Goal: Use online tool/utility: Utilize a website feature to perform a specific function

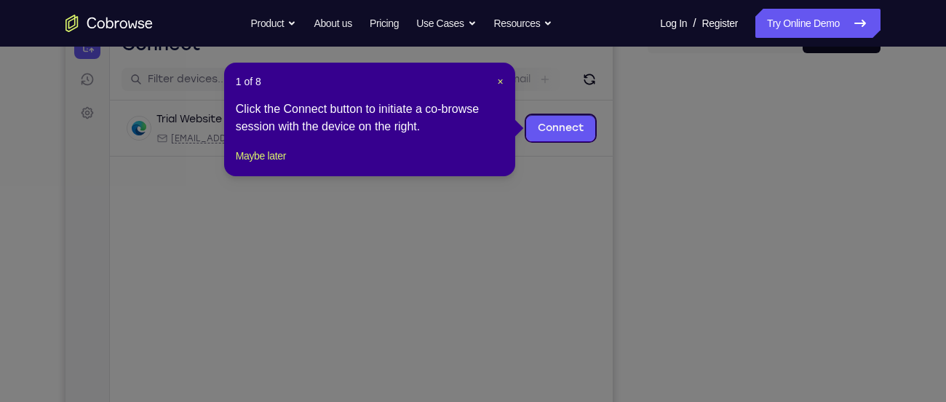
scroll to position [165, 0]
click at [503, 76] on span "×" at bounding box center [501, 82] width 6 height 12
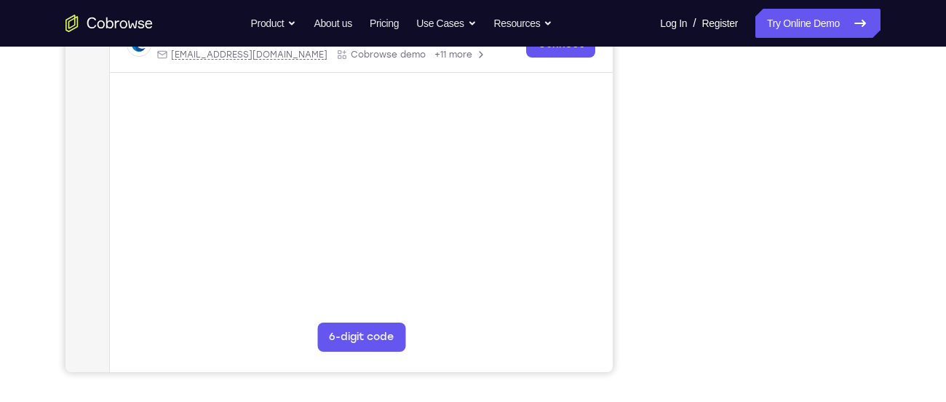
scroll to position [306, 0]
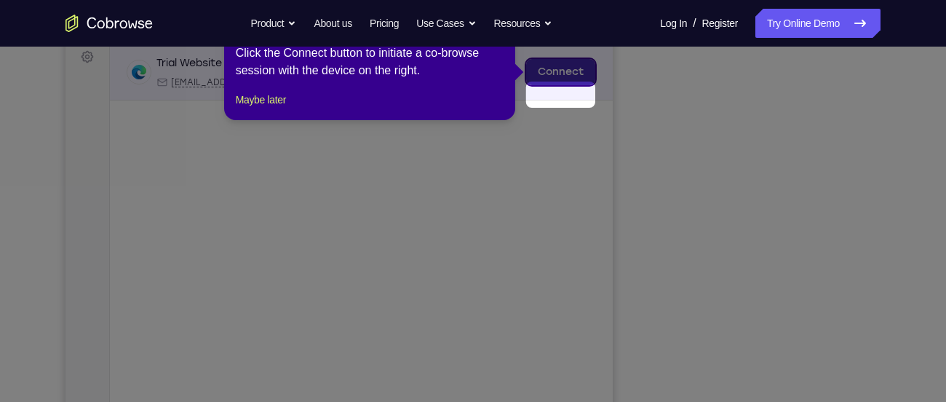
scroll to position [196, 0]
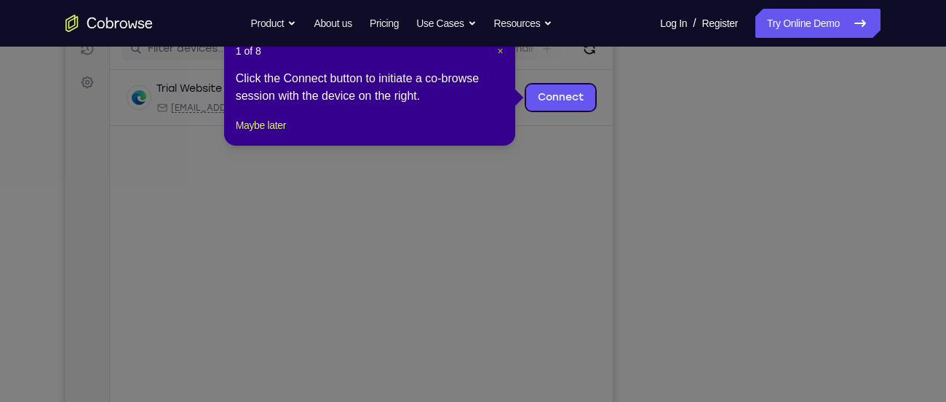
click at [499, 52] on span "×" at bounding box center [501, 51] width 6 height 12
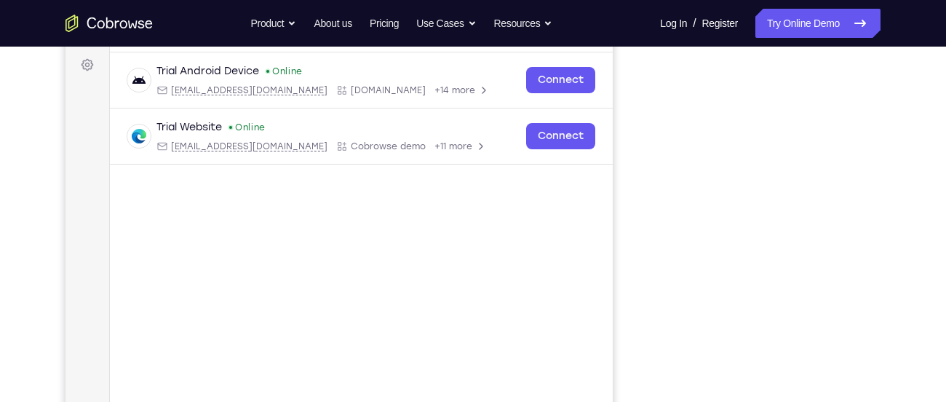
scroll to position [254, 0]
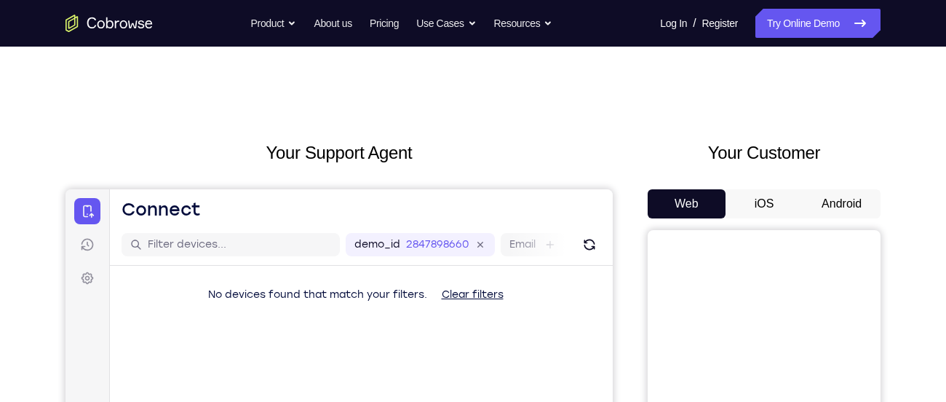
click at [835, 194] on button "Android" at bounding box center [842, 203] width 78 height 29
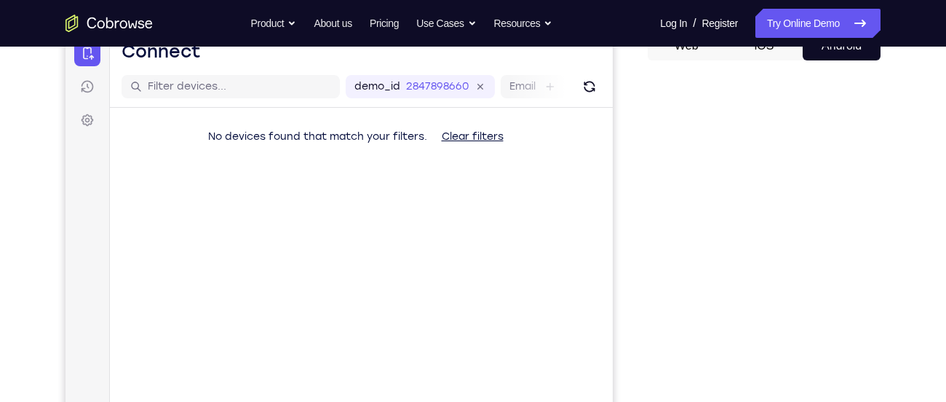
scroll to position [165, 0]
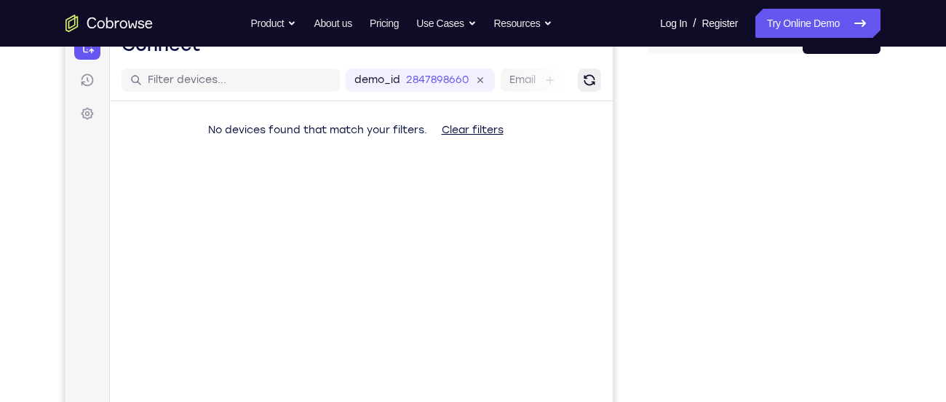
click at [590, 87] on button "Refresh" at bounding box center [589, 79] width 23 height 23
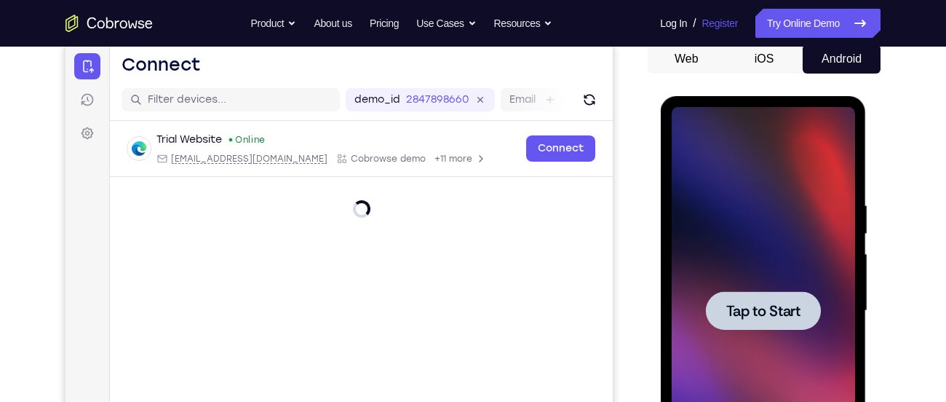
scroll to position [0, 0]
click at [738, 216] on div at bounding box center [762, 311] width 183 height 408
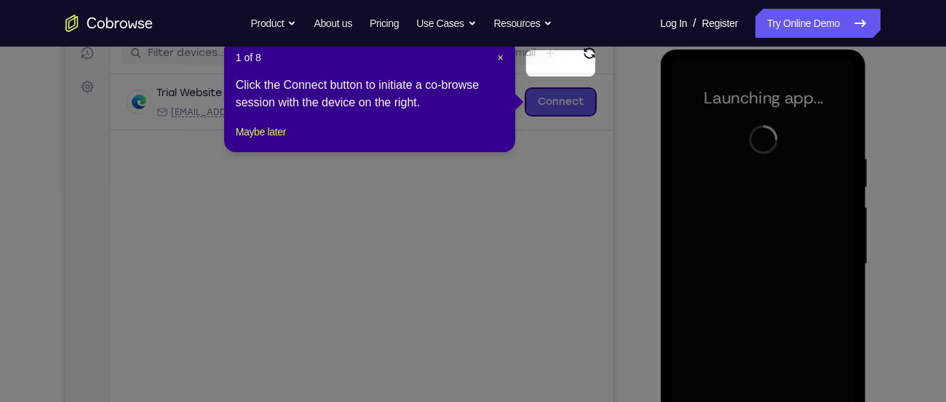
scroll to position [190, 0]
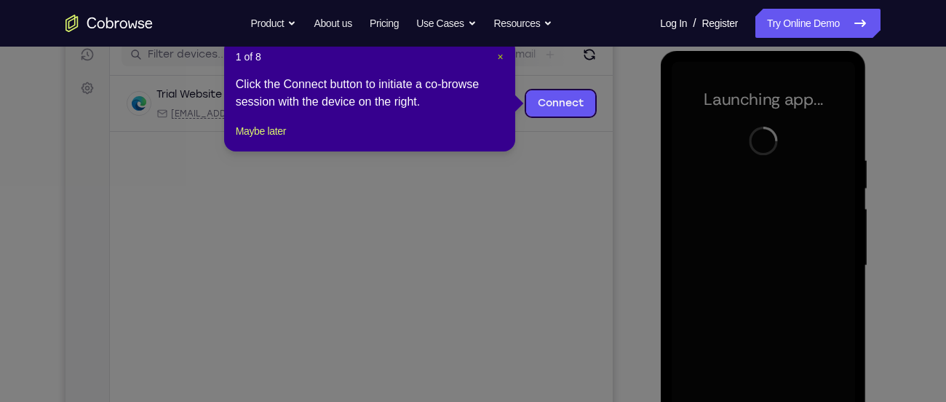
click at [500, 51] on span "×" at bounding box center [501, 57] width 6 height 12
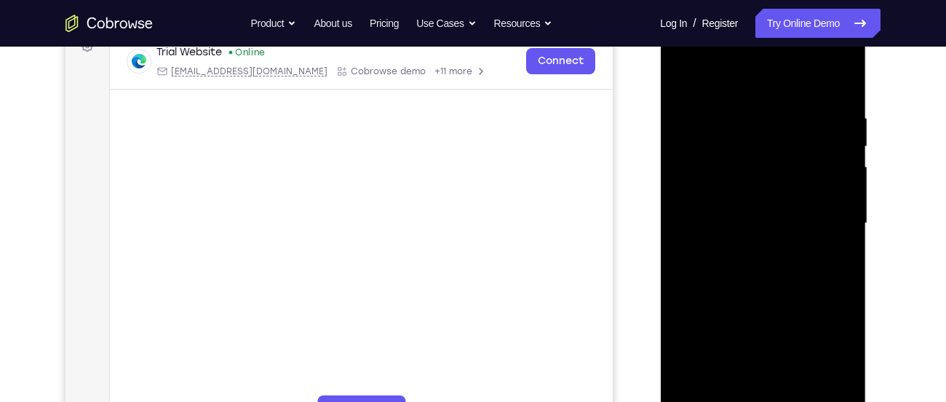
scroll to position [257, 0]
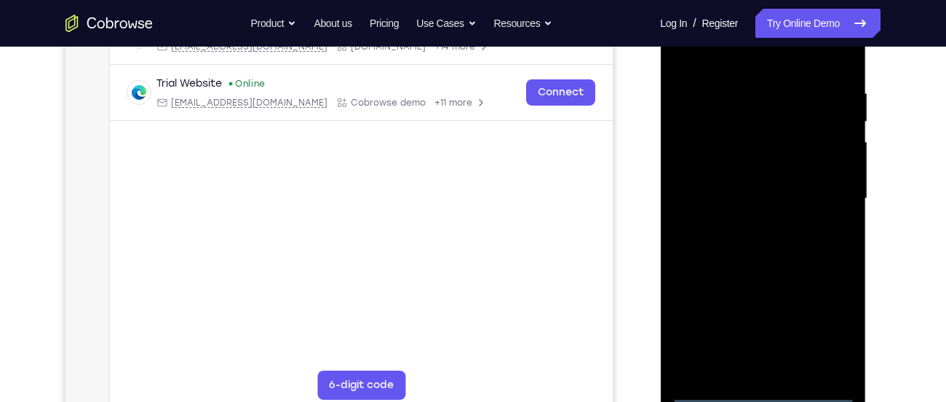
click at [763, 391] on div at bounding box center [762, 199] width 183 height 408
click at [811, 333] on div at bounding box center [762, 199] width 183 height 408
click at [821, 331] on div at bounding box center [762, 199] width 183 height 408
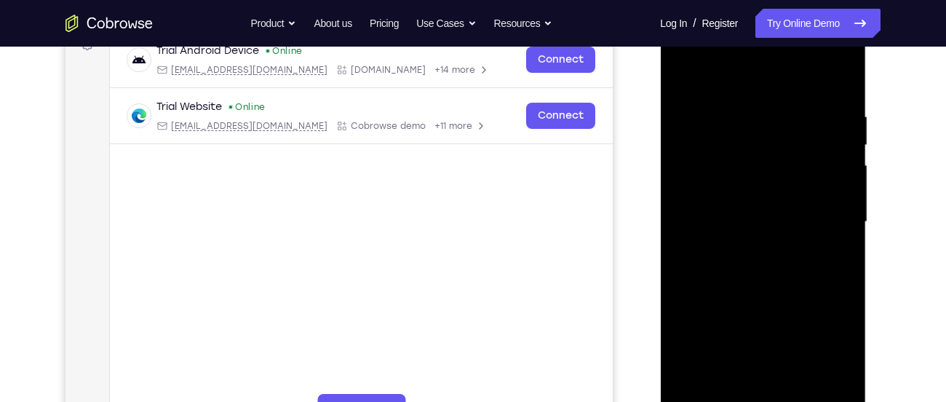
scroll to position [231, 0]
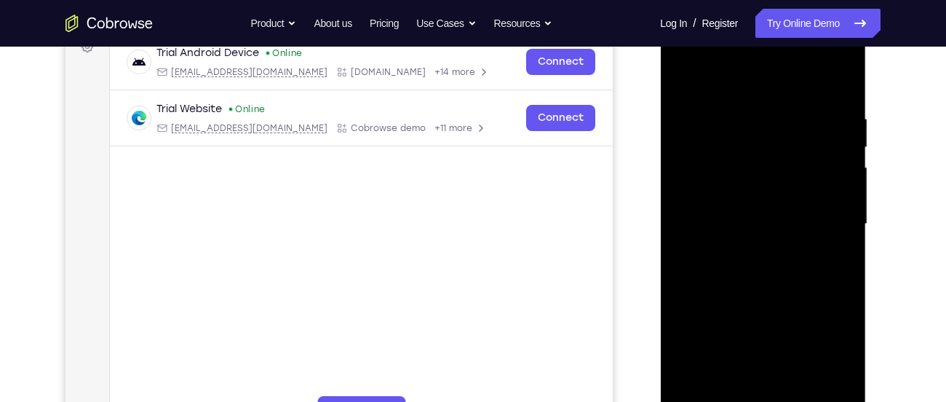
click at [713, 82] on div at bounding box center [762, 224] width 183 height 408
click at [825, 213] on div at bounding box center [762, 224] width 183 height 408
click at [745, 255] on div at bounding box center [762, 224] width 183 height 408
click at [743, 191] on div at bounding box center [762, 224] width 183 height 408
drag, startPoint x: 715, startPoint y: 201, endPoint x: 722, endPoint y: 122, distance: 79.0
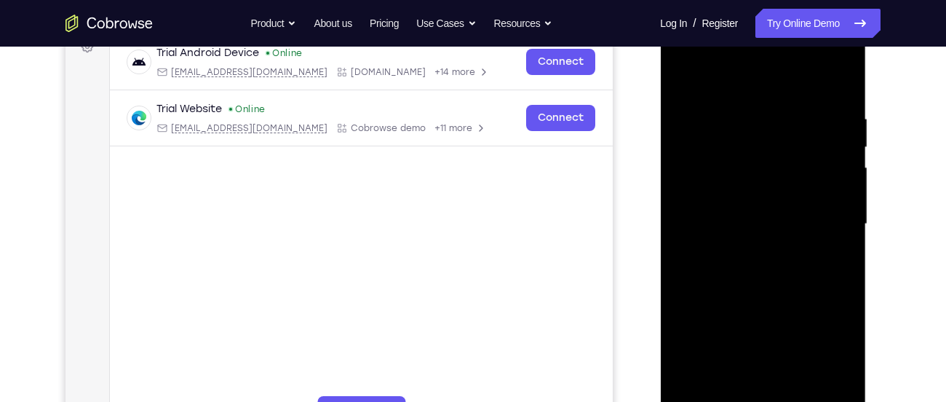
click at [722, 122] on div at bounding box center [762, 224] width 183 height 408
click at [759, 192] on div at bounding box center [762, 224] width 183 height 408
drag, startPoint x: 758, startPoint y: 84, endPoint x: 758, endPoint y: 44, distance: 40.8
click at [758, 44] on div at bounding box center [762, 224] width 183 height 408
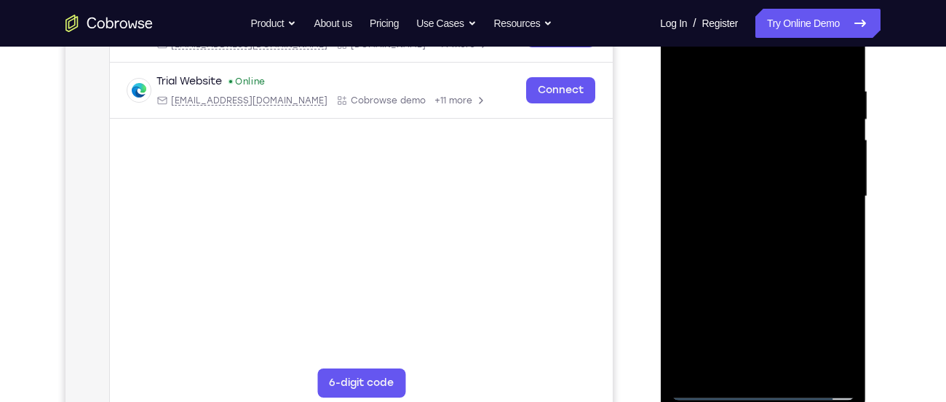
scroll to position [260, 0]
click at [800, 367] on div at bounding box center [762, 196] width 183 height 408
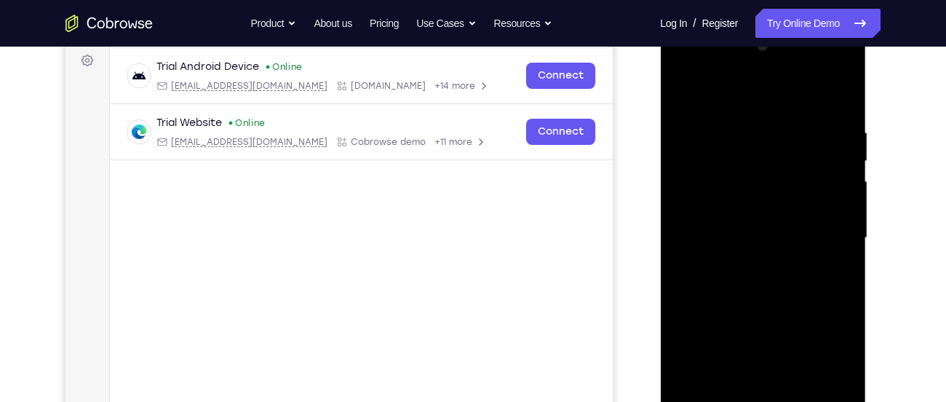
scroll to position [217, 0]
click at [756, 310] on div at bounding box center [762, 239] width 183 height 408
click at [772, 238] on div at bounding box center [762, 239] width 183 height 408
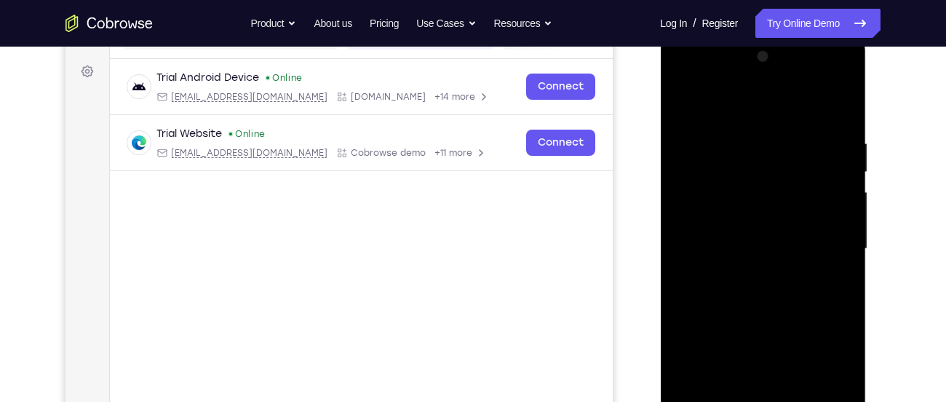
scroll to position [206, 0]
click at [685, 108] on div at bounding box center [762, 250] width 183 height 408
drag, startPoint x: 718, startPoint y: 279, endPoint x: 755, endPoint y: 162, distance: 122.3
click at [755, 162] on div at bounding box center [762, 250] width 183 height 408
drag, startPoint x: 769, startPoint y: 335, endPoint x: 796, endPoint y: 240, distance: 98.6
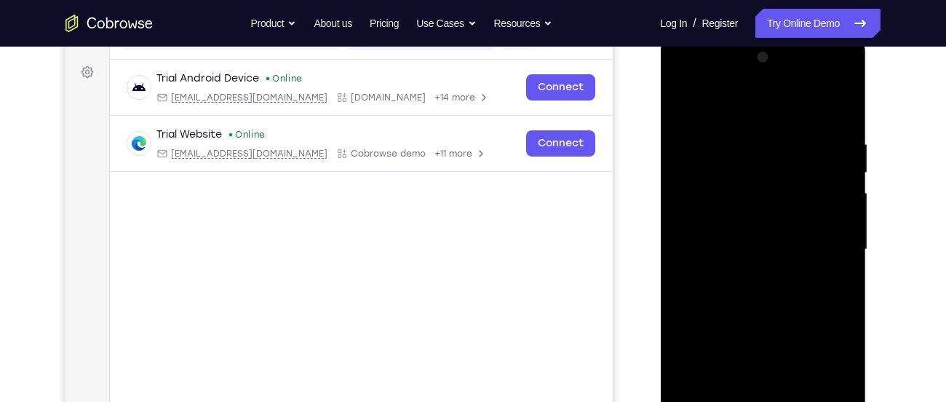
click at [796, 240] on div at bounding box center [762, 250] width 183 height 408
drag, startPoint x: 782, startPoint y: 356, endPoint x: 800, endPoint y: 242, distance: 115.7
click at [800, 242] on div at bounding box center [762, 250] width 183 height 408
drag, startPoint x: 765, startPoint y: 340, endPoint x: 785, endPoint y: 207, distance: 134.8
click at [785, 207] on div at bounding box center [762, 250] width 183 height 408
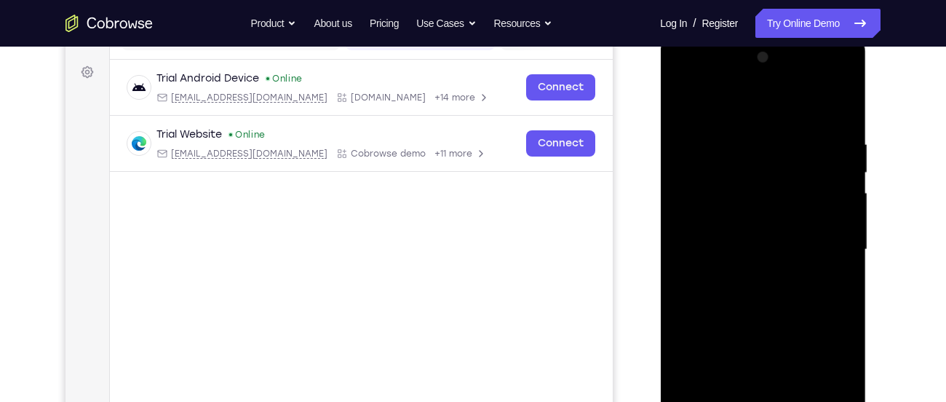
click at [747, 118] on div at bounding box center [762, 250] width 183 height 408
click at [749, 167] on div at bounding box center [762, 250] width 183 height 408
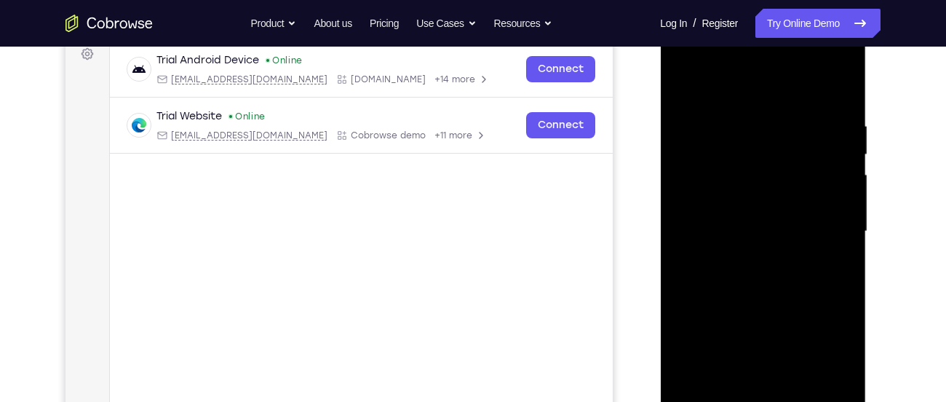
scroll to position [220, 0]
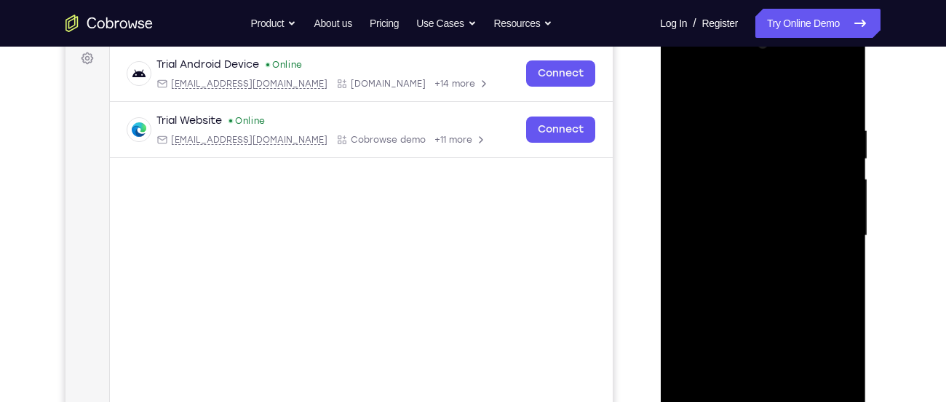
click at [681, 88] on div at bounding box center [762, 236] width 183 height 408
click at [835, 203] on div at bounding box center [762, 236] width 183 height 408
click at [685, 90] on div at bounding box center [762, 236] width 183 height 408
click at [685, 88] on div at bounding box center [762, 236] width 183 height 408
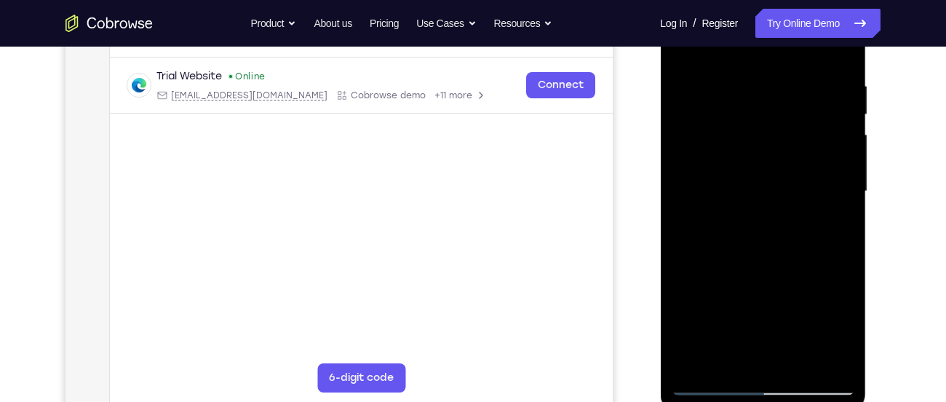
scroll to position [270, 0]
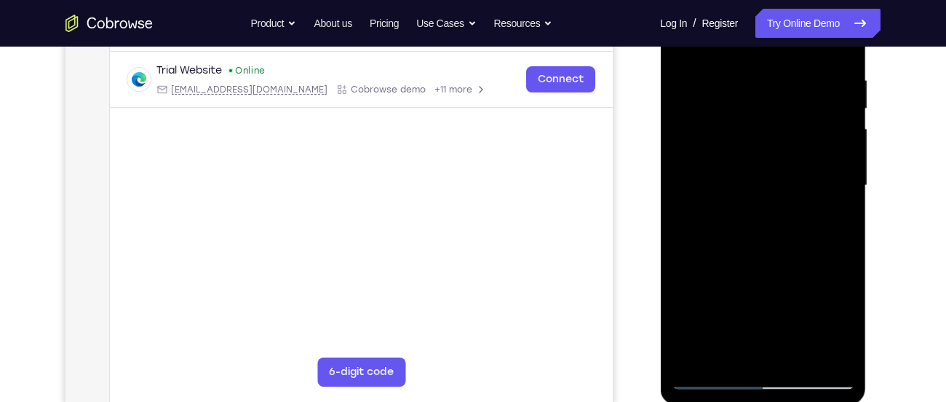
click at [726, 355] on div at bounding box center [762, 186] width 183 height 408
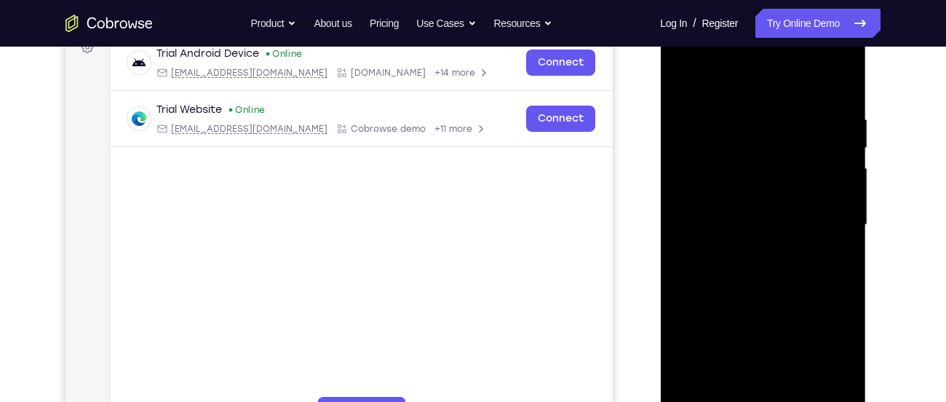
scroll to position [228, 0]
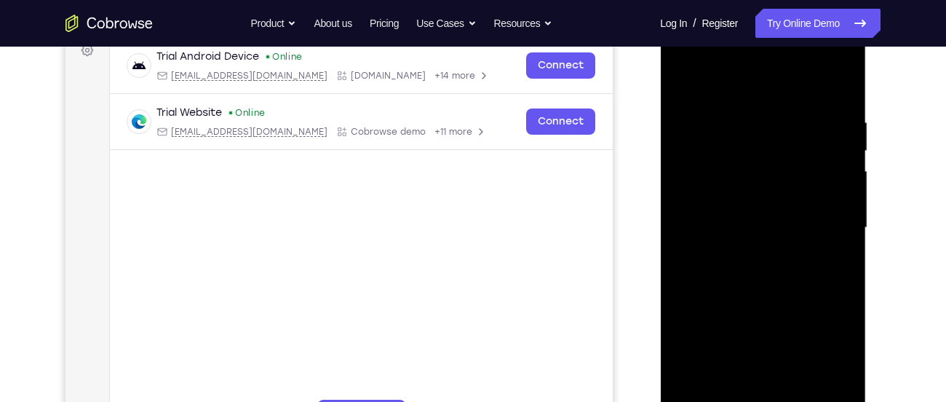
click at [730, 79] on div at bounding box center [762, 228] width 183 height 408
click at [742, 121] on div at bounding box center [762, 228] width 183 height 408
click at [743, 59] on div at bounding box center [762, 228] width 183 height 408
click at [720, 76] on div at bounding box center [762, 228] width 183 height 408
click at [720, 77] on div at bounding box center [762, 228] width 183 height 408
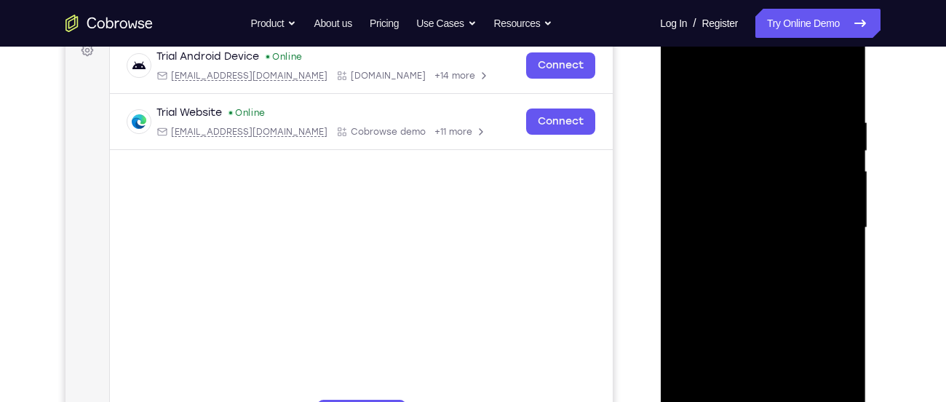
click at [777, 194] on div at bounding box center [762, 228] width 183 height 408
click at [772, 223] on div at bounding box center [762, 228] width 183 height 408
drag, startPoint x: 796, startPoint y: 336, endPoint x: 779, endPoint y: 207, distance: 130.7
click at [779, 207] on div at bounding box center [762, 228] width 183 height 408
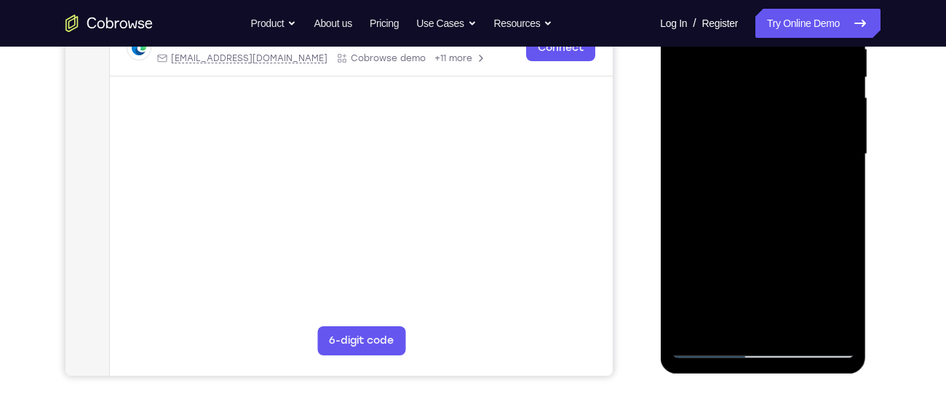
scroll to position [302, 0]
click at [713, 344] on div at bounding box center [762, 154] width 183 height 408
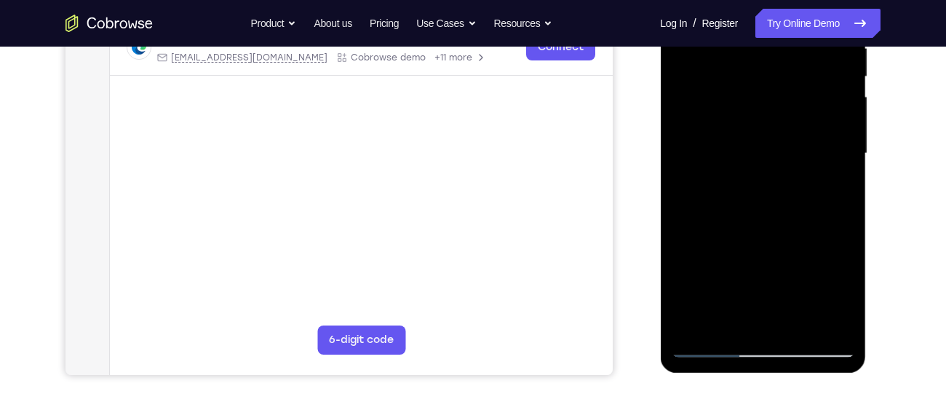
click at [796, 324] on div at bounding box center [762, 154] width 183 height 408
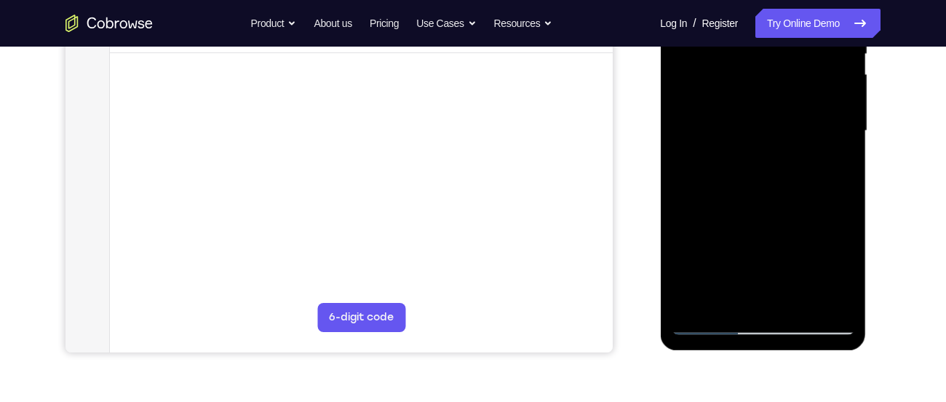
scroll to position [325, 0]
click at [756, 122] on div at bounding box center [762, 130] width 183 height 408
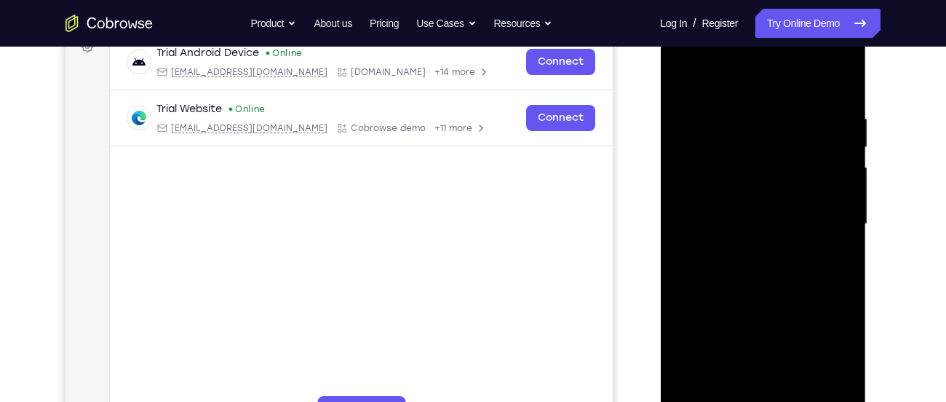
scroll to position [231, 0]
click at [682, 81] on div at bounding box center [762, 225] width 183 height 408
click at [683, 79] on div at bounding box center [762, 225] width 183 height 408
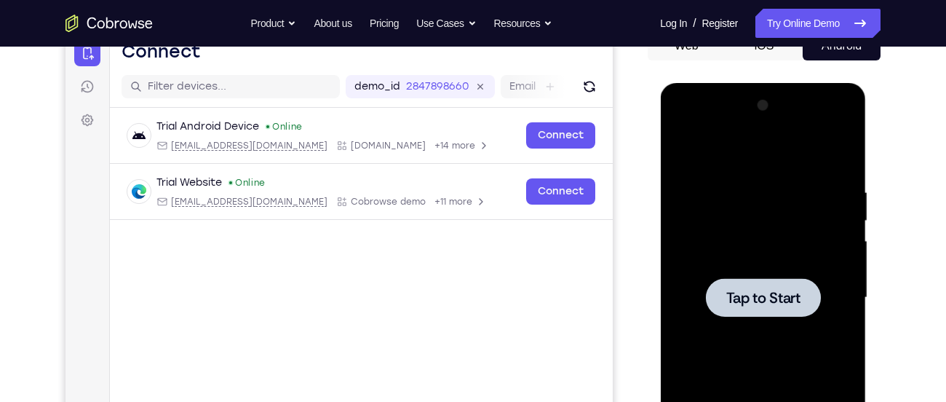
scroll to position [157, 0]
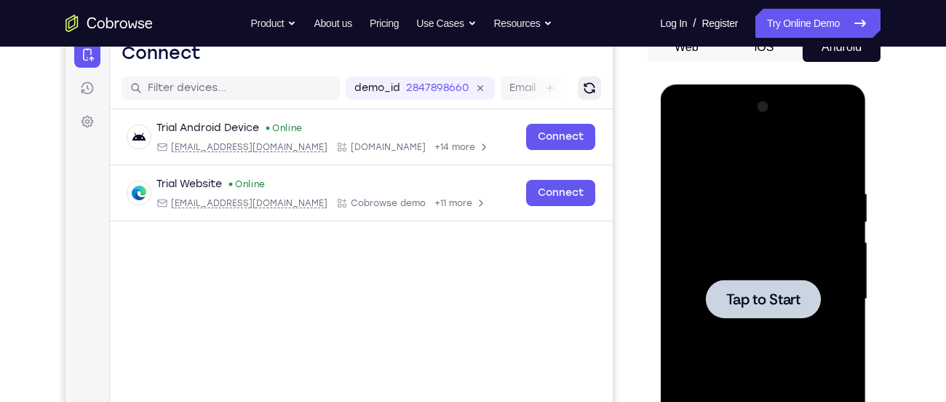
click at [589, 87] on icon "Refresh" at bounding box center [589, 88] width 20 height 20
click at [828, 220] on div at bounding box center [762, 299] width 183 height 408
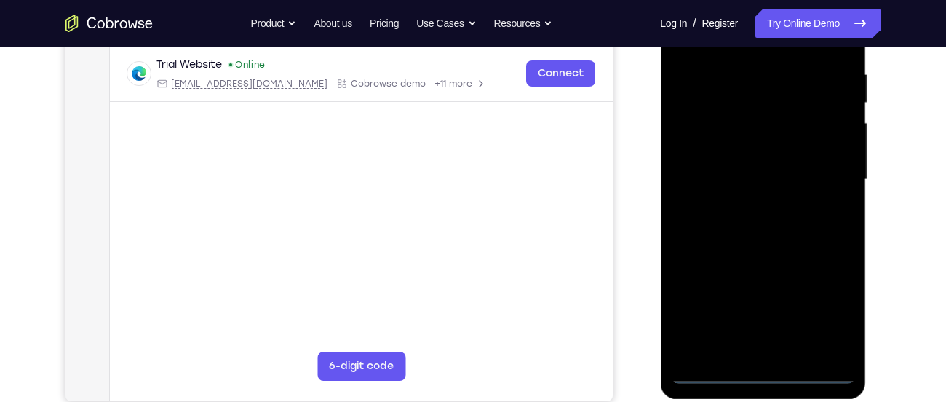
scroll to position [278, 0]
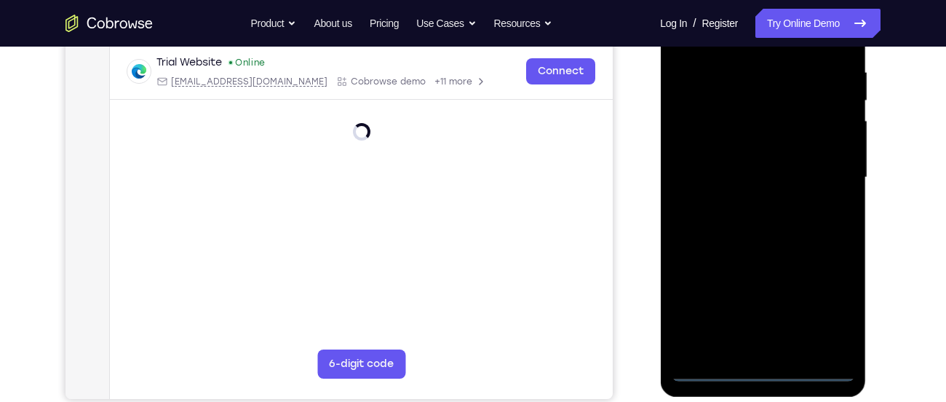
click at [764, 370] on div at bounding box center [762, 178] width 183 height 408
click at [768, 372] on div at bounding box center [762, 178] width 183 height 408
click at [833, 304] on div at bounding box center [762, 178] width 183 height 408
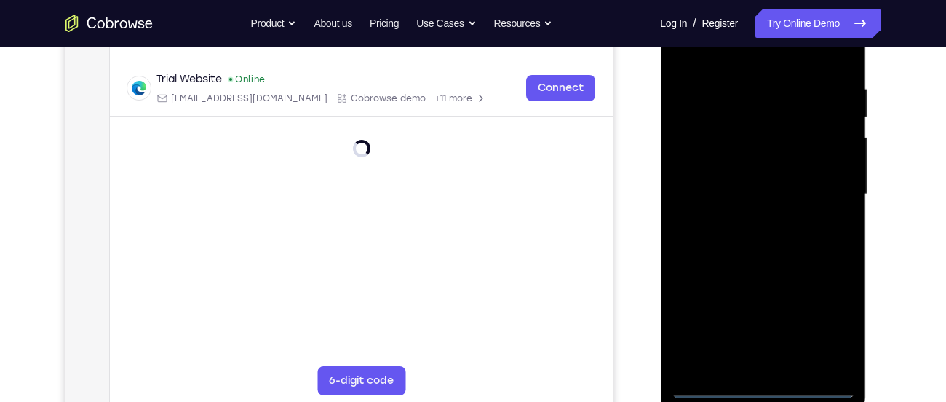
scroll to position [262, 0]
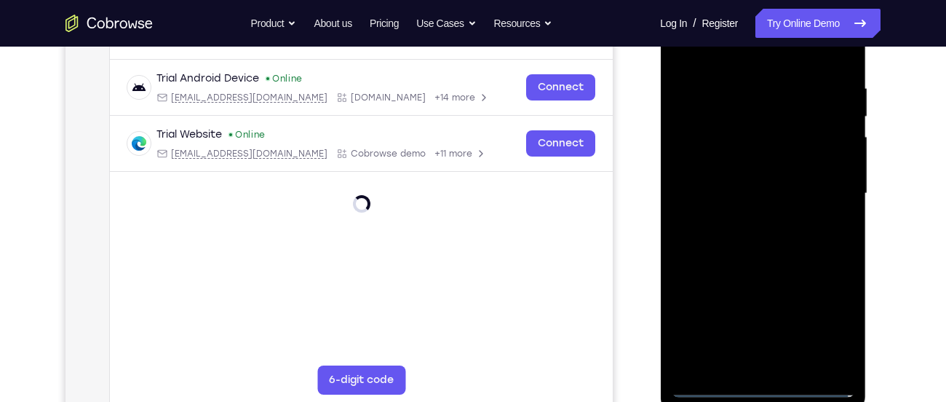
click at [824, 323] on div at bounding box center [762, 194] width 183 height 408
click at [732, 54] on div at bounding box center [762, 194] width 183 height 408
click at [708, 160] on div at bounding box center [762, 194] width 183 height 408
click at [729, 199] on div at bounding box center [762, 194] width 183 height 408
click at [738, 183] on div at bounding box center [762, 194] width 183 height 408
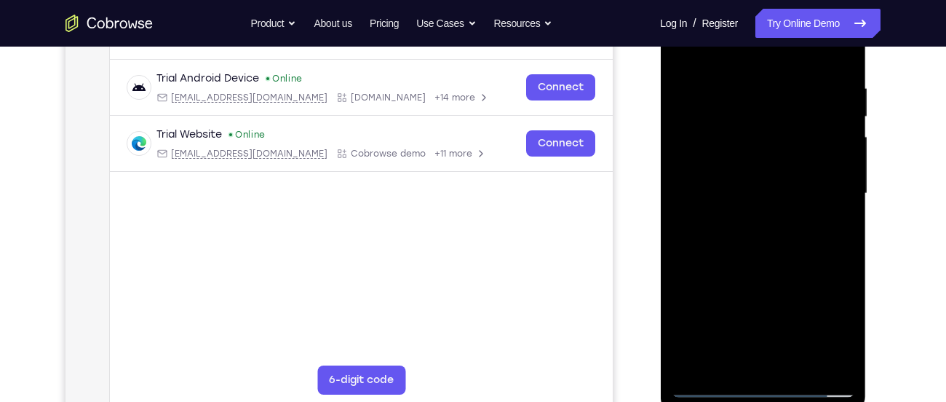
click at [732, 209] on div at bounding box center [762, 194] width 183 height 408
click at [737, 197] on div at bounding box center [762, 194] width 183 height 408
drag, startPoint x: 759, startPoint y: 221, endPoint x: 758, endPoint y: 138, distance: 83.7
click at [758, 138] on div at bounding box center [762, 194] width 183 height 408
click at [715, 223] on div at bounding box center [762, 194] width 183 height 408
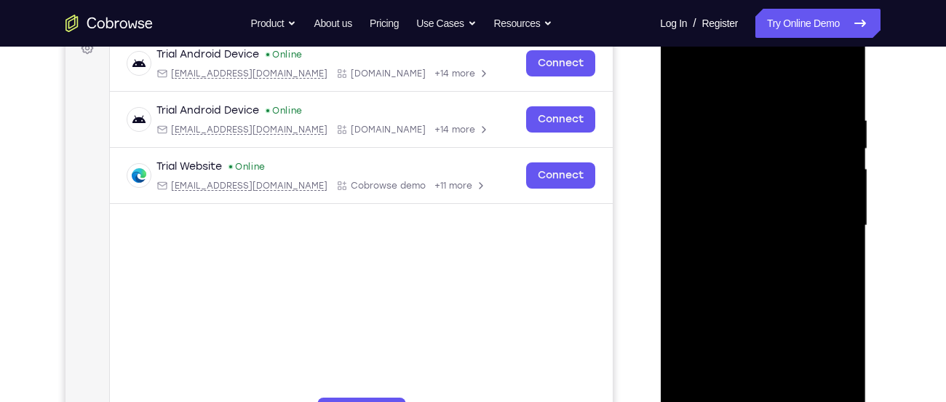
scroll to position [231, 0]
click at [812, 95] on div at bounding box center [762, 225] width 183 height 408
click at [686, 79] on div at bounding box center [762, 225] width 183 height 408
click at [843, 55] on div at bounding box center [762, 225] width 183 height 408
click at [807, 328] on div at bounding box center [762, 225] width 183 height 408
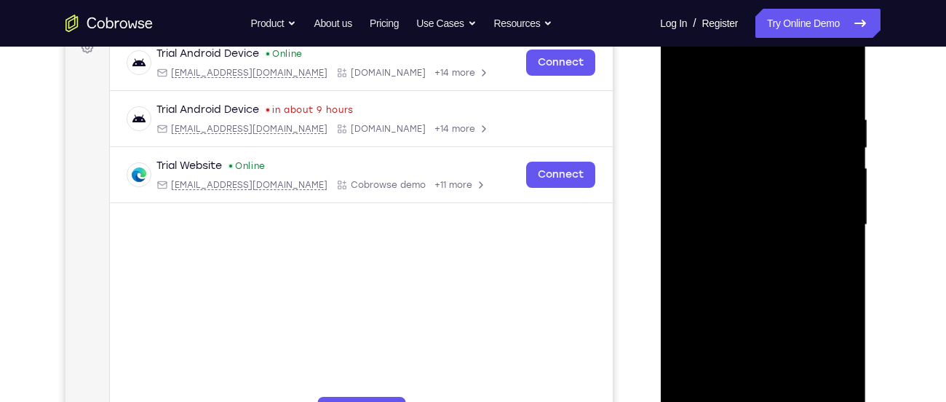
click at [756, 60] on div at bounding box center [762, 225] width 183 height 408
click at [700, 74] on div at bounding box center [762, 225] width 183 height 408
click at [694, 72] on div at bounding box center [762, 225] width 183 height 408
click at [695, 72] on div at bounding box center [762, 225] width 183 height 408
click at [695, 73] on div at bounding box center [762, 225] width 183 height 408
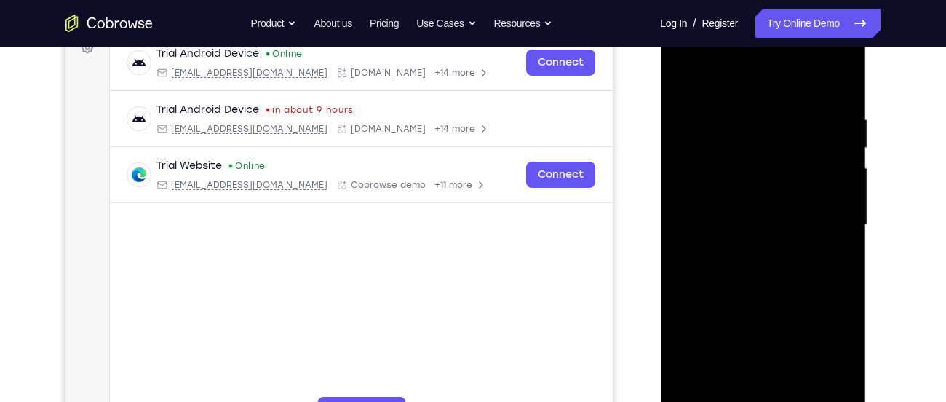
click at [724, 79] on div at bounding box center [762, 225] width 183 height 408
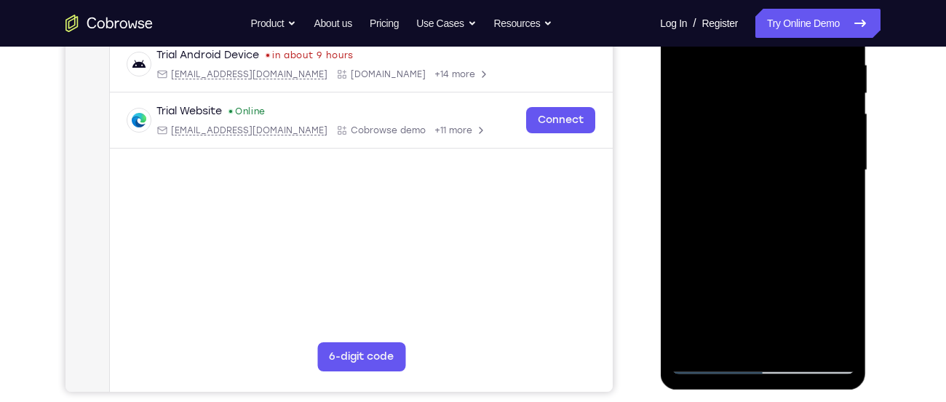
scroll to position [286, 0]
click at [751, 95] on div at bounding box center [762, 170] width 183 height 408
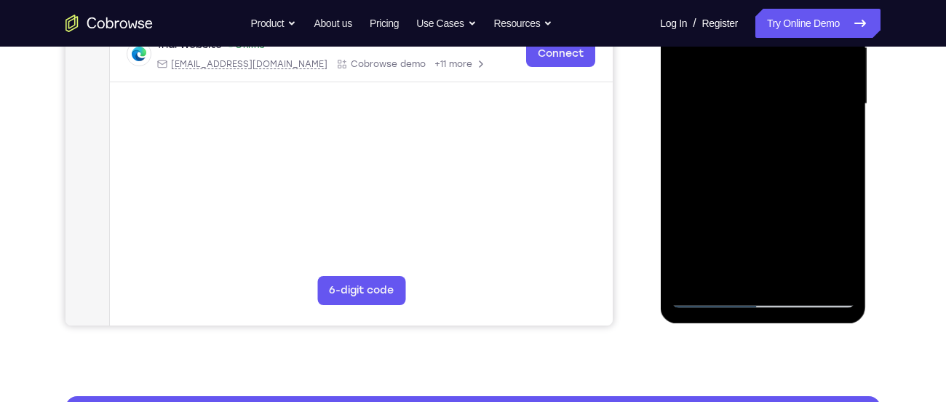
scroll to position [401, 0]
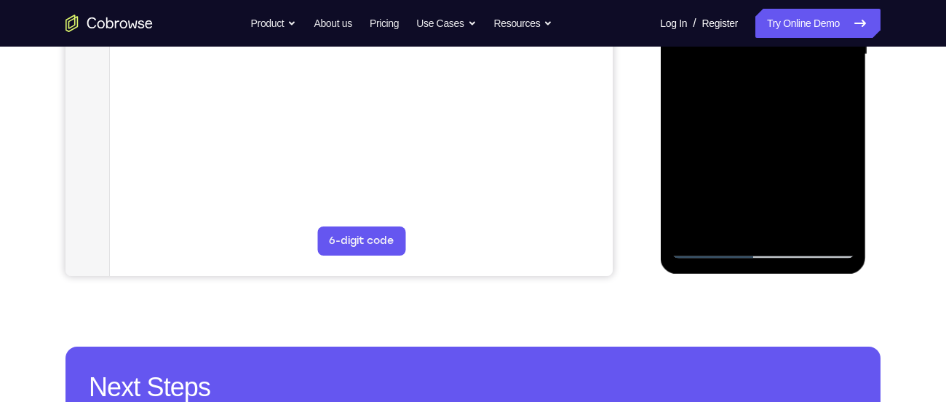
click at [708, 250] on div at bounding box center [762, 55] width 183 height 408
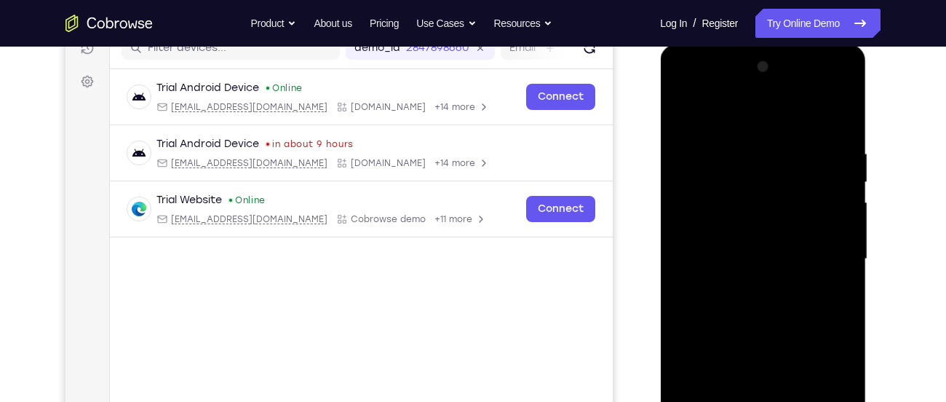
scroll to position [195, 0]
click at [847, 90] on div at bounding box center [762, 261] width 183 height 408
click at [828, 364] on div at bounding box center [762, 261] width 183 height 408
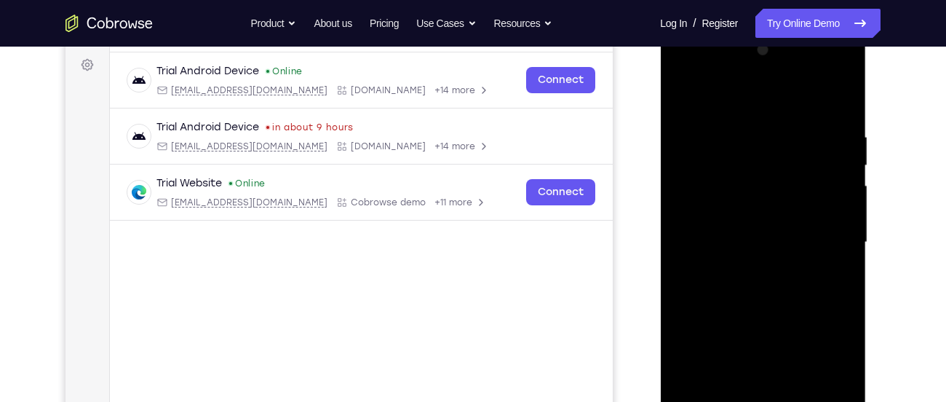
scroll to position [217, 0]
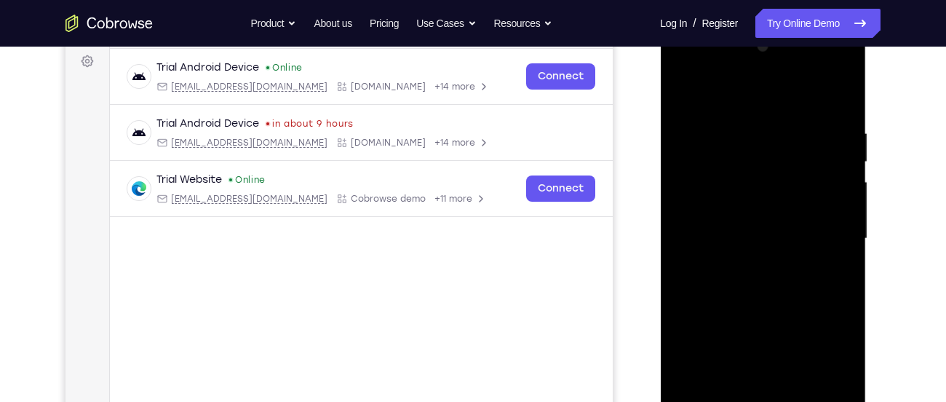
click at [826, 90] on div at bounding box center [762, 239] width 183 height 408
drag, startPoint x: 779, startPoint y: 186, endPoint x: 809, endPoint y: 68, distance: 122.4
click at [809, 68] on div at bounding box center [762, 239] width 183 height 408
drag, startPoint x: 778, startPoint y: 183, endPoint x: 802, endPoint y: 94, distance: 92.5
click at [802, 94] on div at bounding box center [762, 239] width 183 height 408
